Goal: Transaction & Acquisition: Book appointment/travel/reservation

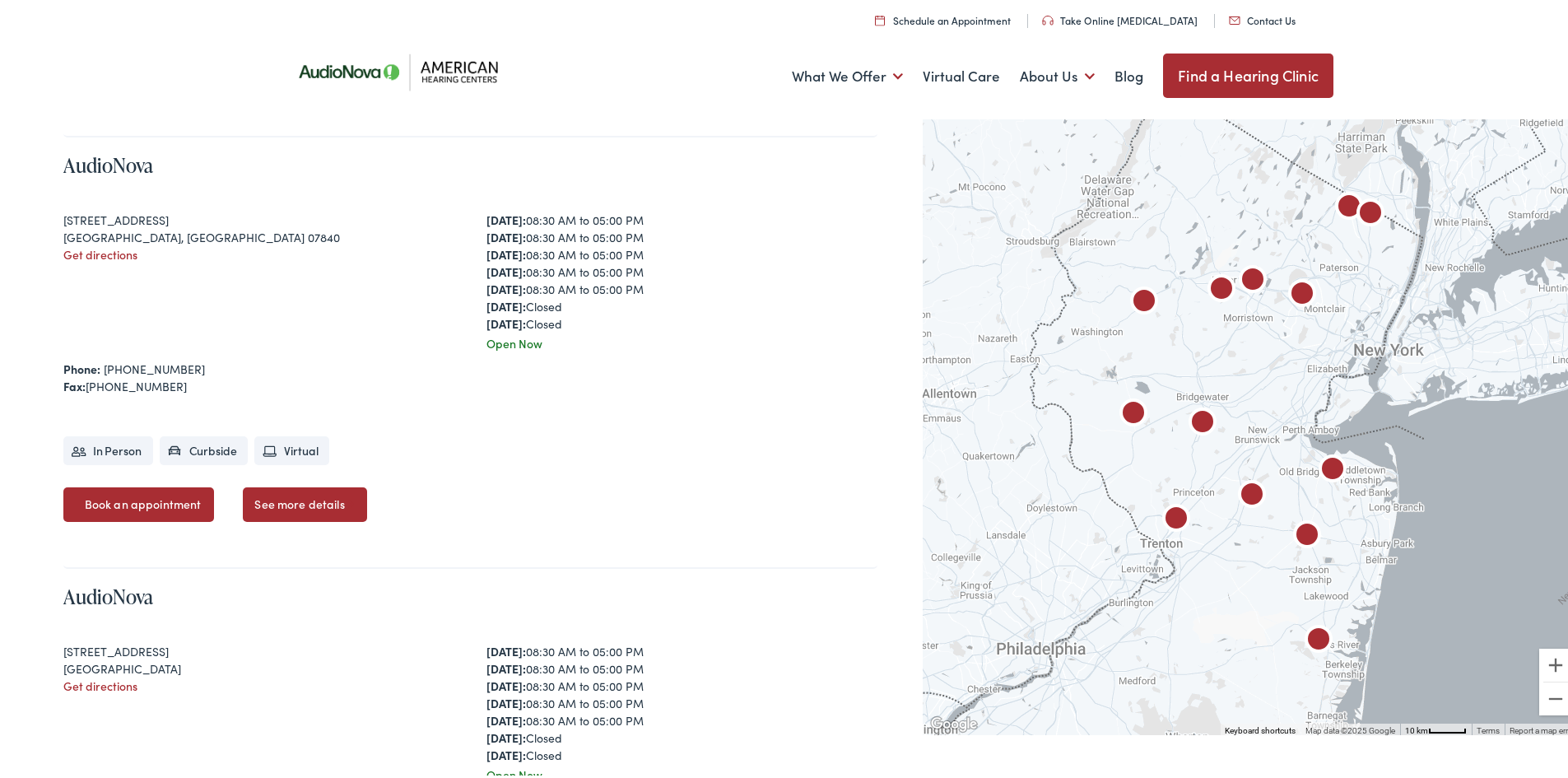
scroll to position [1291, 0]
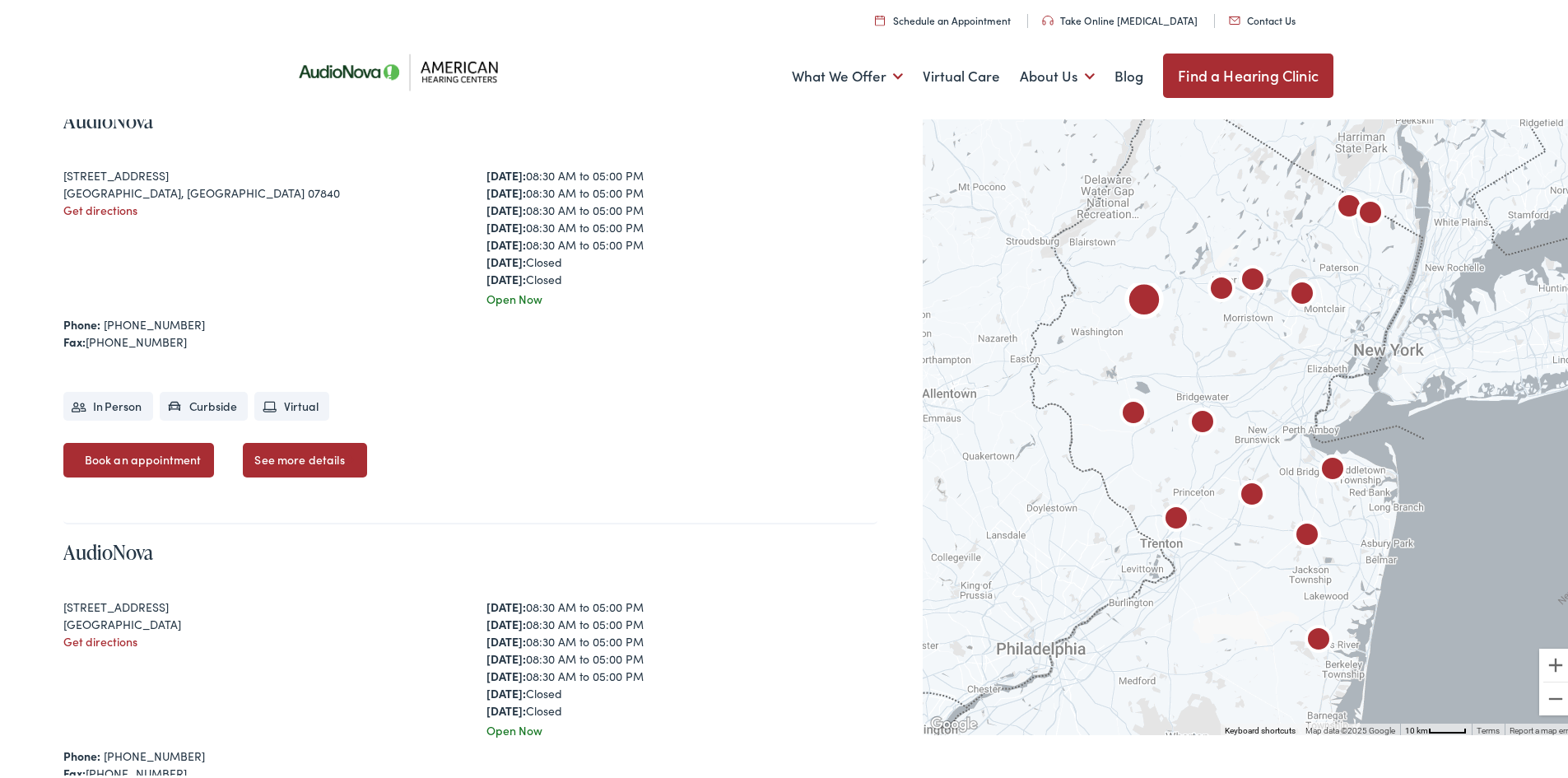
click at [125, 450] on link "Book an appointment" at bounding box center [139, 457] width 152 height 34
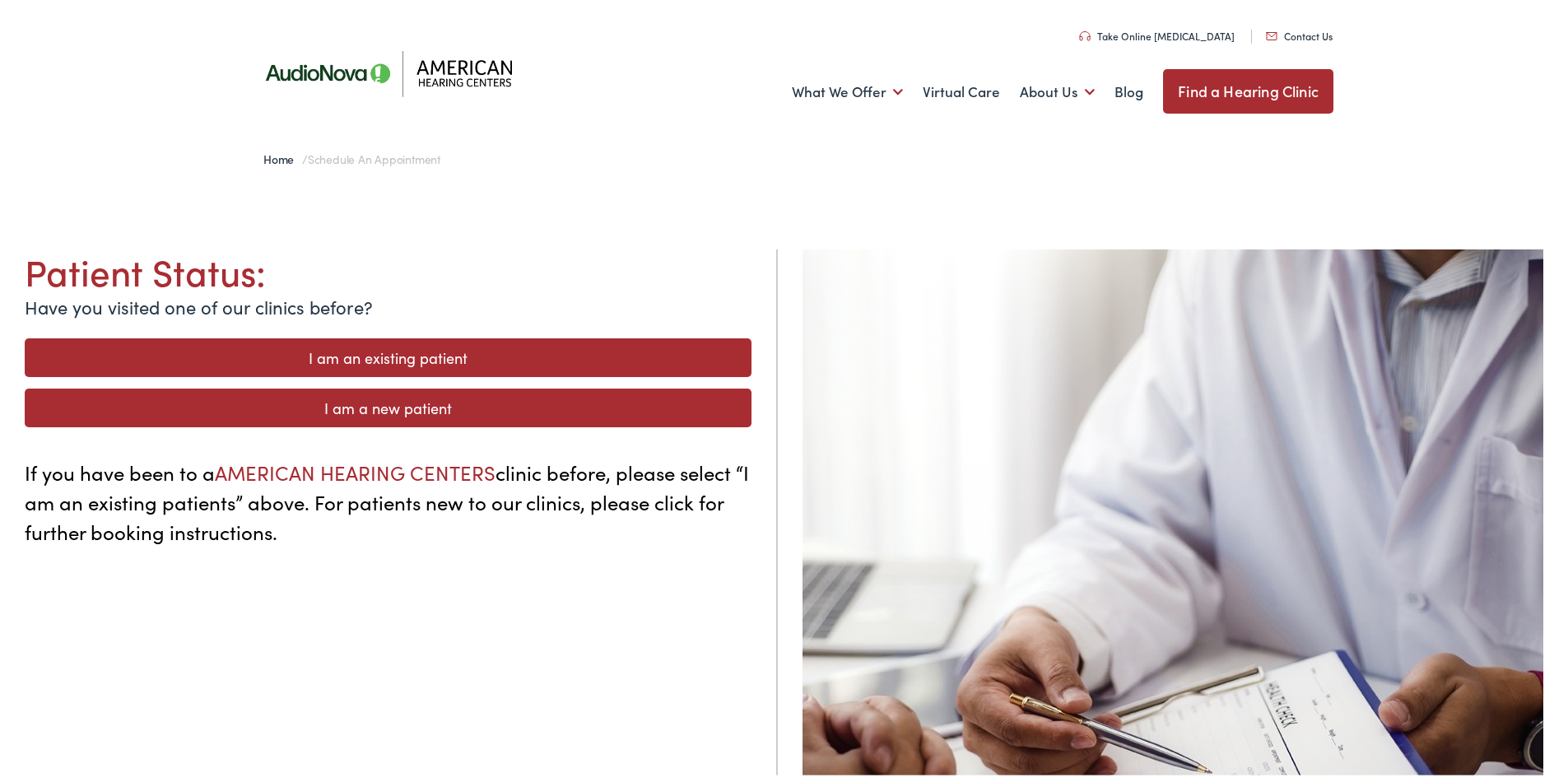
click at [391, 406] on link "I am a new patient" at bounding box center [388, 404] width 727 height 38
